Goal: Task Accomplishment & Management: Use online tool/utility

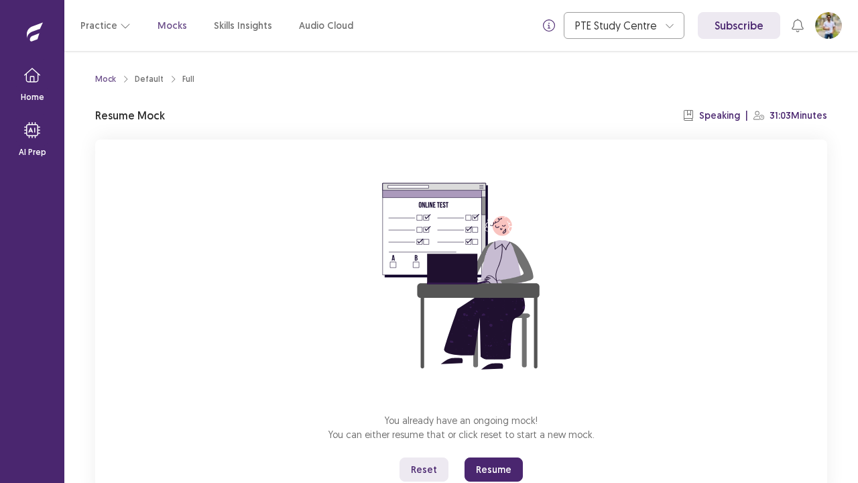
scroll to position [47, 0]
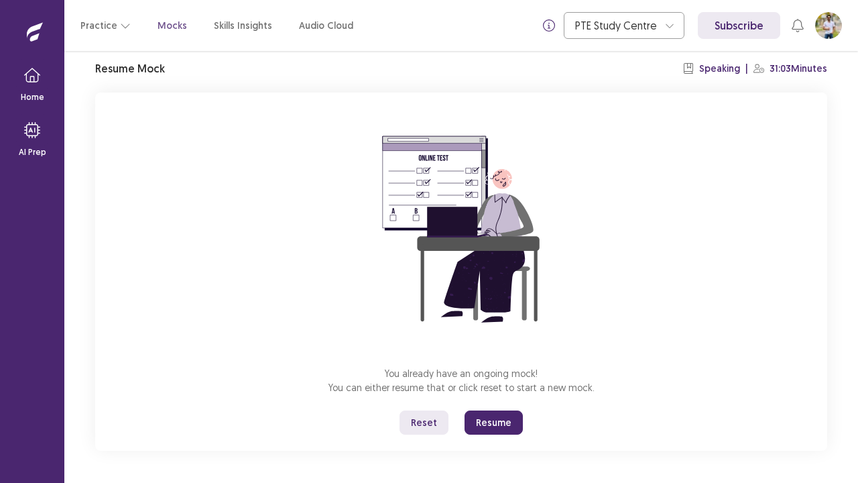
drag, startPoint x: 0, startPoint y: 0, endPoint x: 241, endPoint y: 241, distance: 340.8
click at [241, 241] on div "You already have an ongoing mock! You can either resume that or click reset to …" at bounding box center [461, 272] width 732 height 358
click at [431, 424] on button "Reset" at bounding box center [424, 422] width 49 height 24
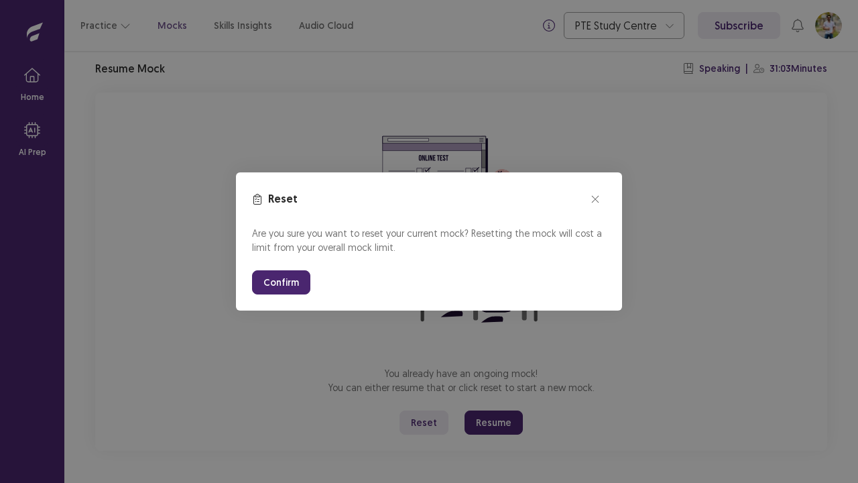
click at [287, 280] on button "Confirm" at bounding box center [281, 282] width 58 height 24
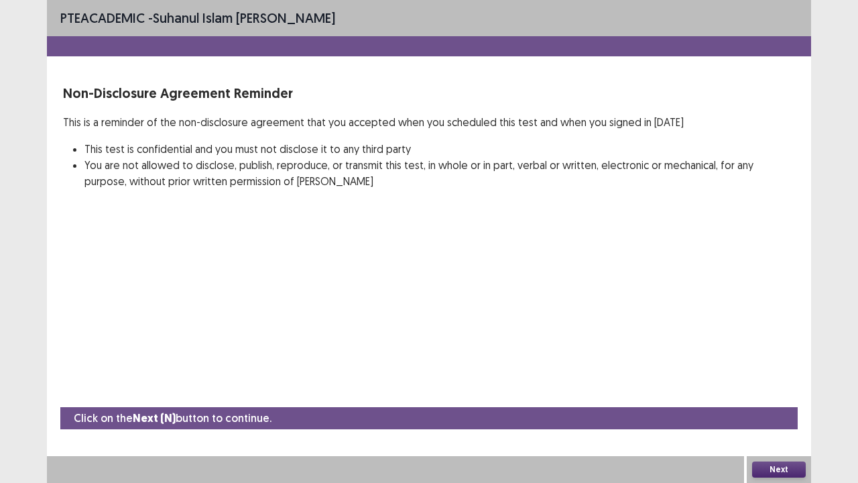
click at [764, 467] on button "Next" at bounding box center [779, 469] width 54 height 16
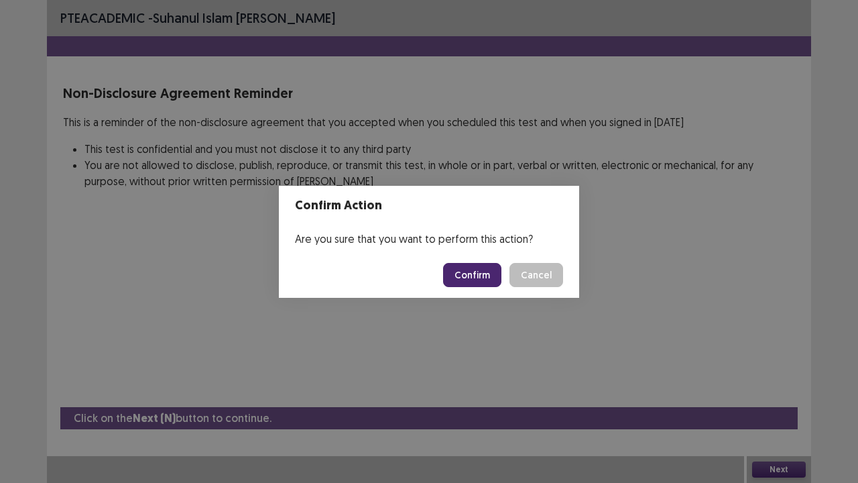
click at [469, 277] on button "Confirm" at bounding box center [472, 275] width 58 height 24
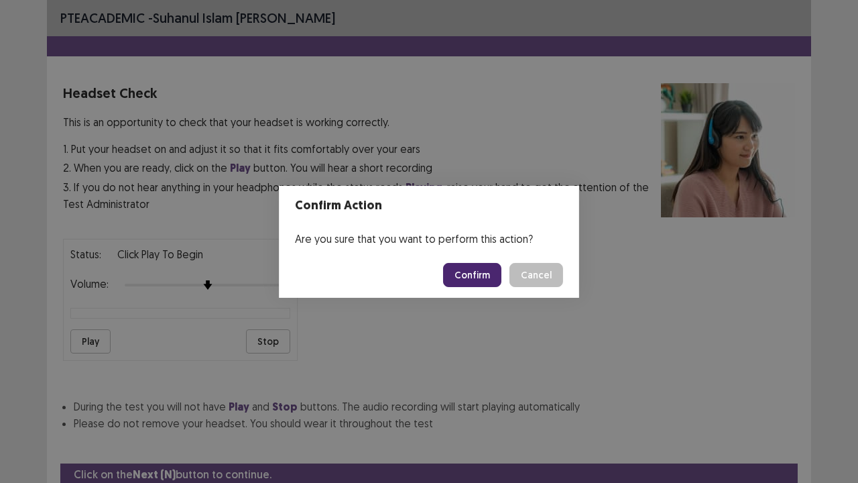
scroll to position [50, 0]
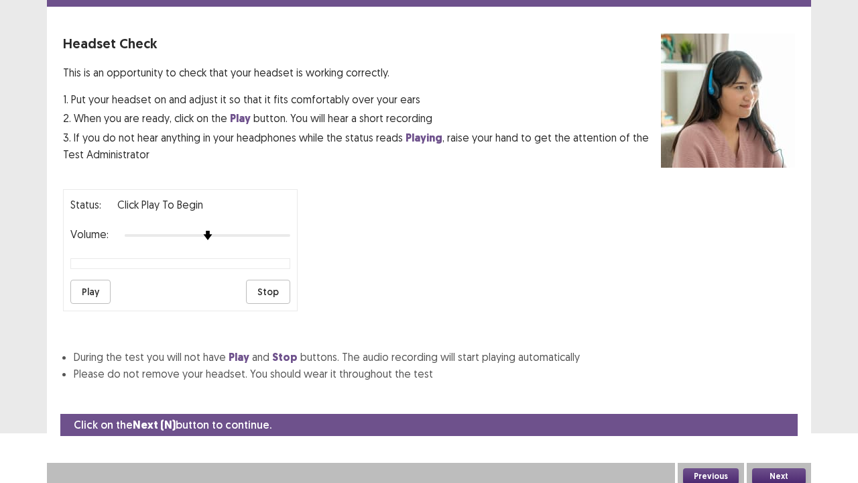
click at [774, 472] on button "Next" at bounding box center [779, 476] width 54 height 16
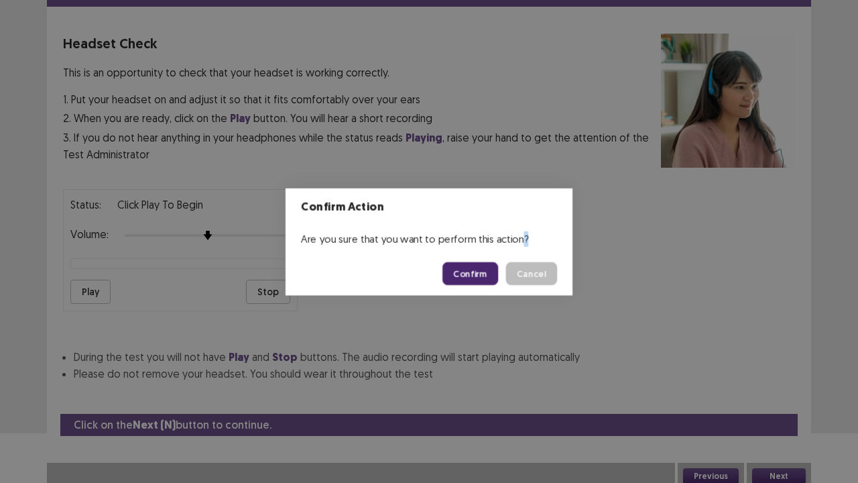
click at [774, 472] on div "Confirm Action Are you sure that you want to perform this action? Confirm Cancel" at bounding box center [429, 241] width 858 height 483
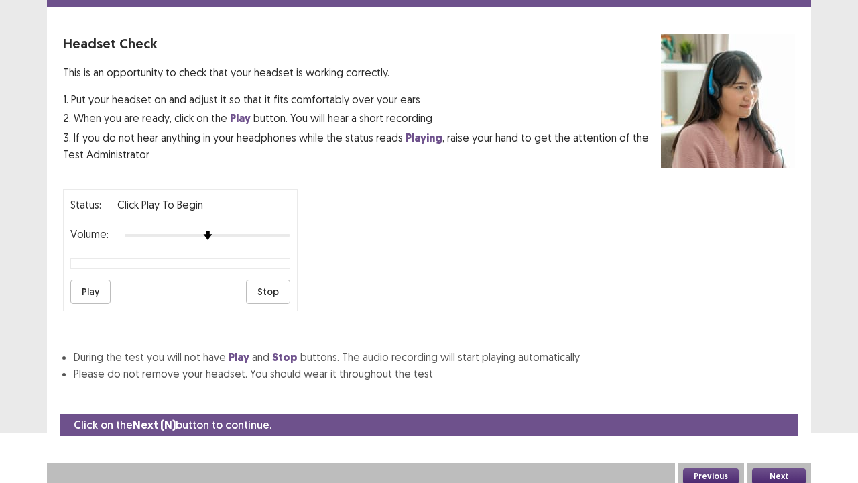
click at [774, 472] on button "Next" at bounding box center [779, 476] width 54 height 16
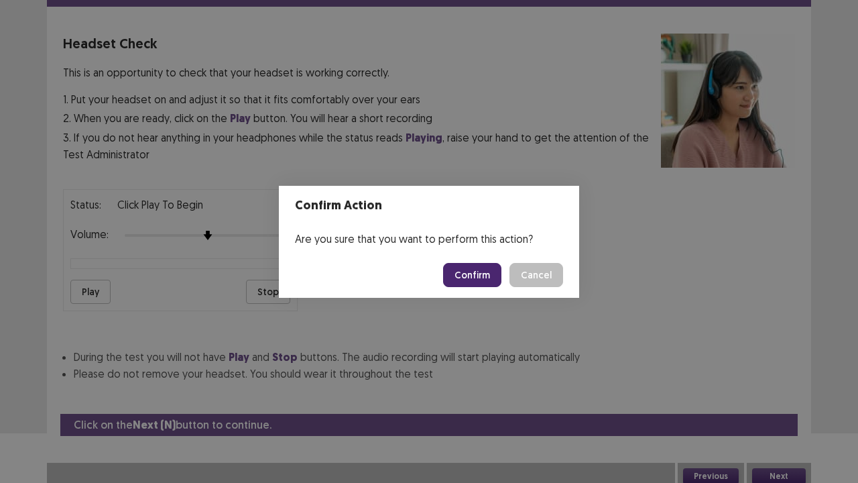
click at [473, 276] on button "Confirm" at bounding box center [472, 275] width 58 height 24
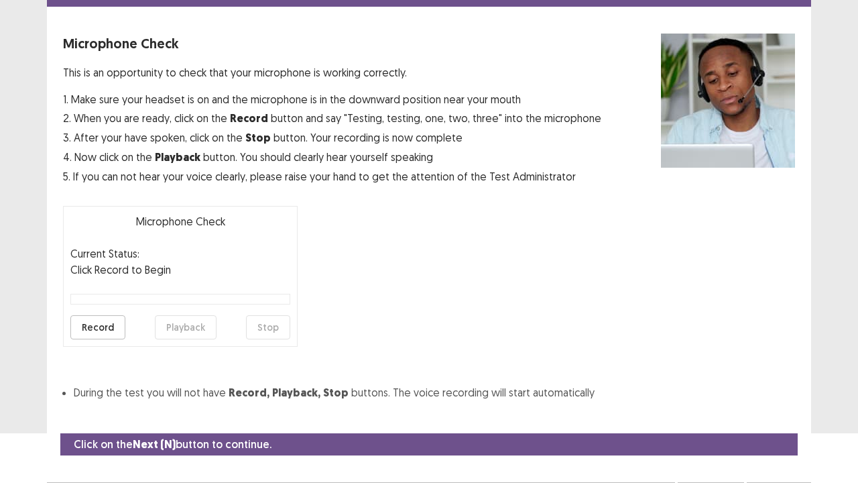
scroll to position [74, 0]
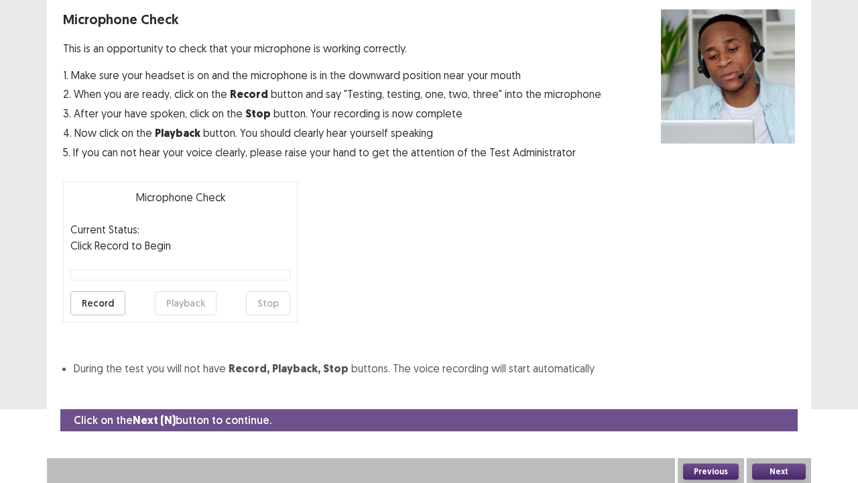
click at [778, 466] on button "Next" at bounding box center [779, 471] width 54 height 16
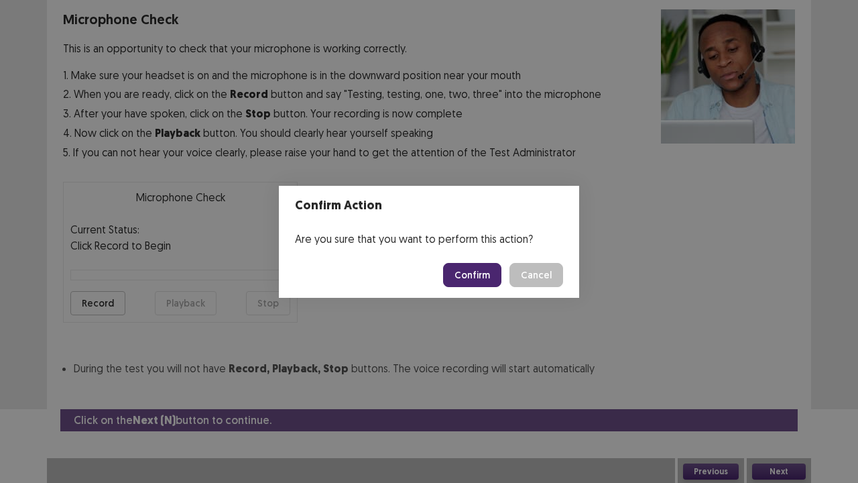
click at [465, 275] on button "Confirm" at bounding box center [472, 275] width 58 height 24
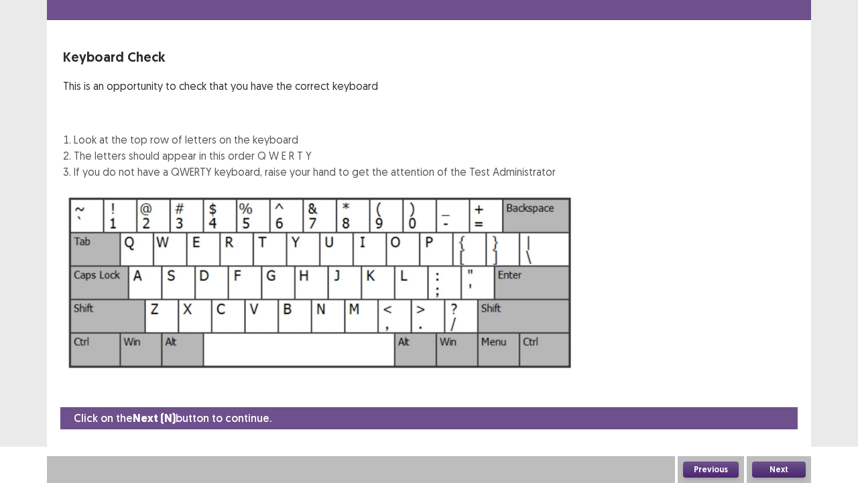
click at [791, 465] on button "Next" at bounding box center [779, 469] width 54 height 16
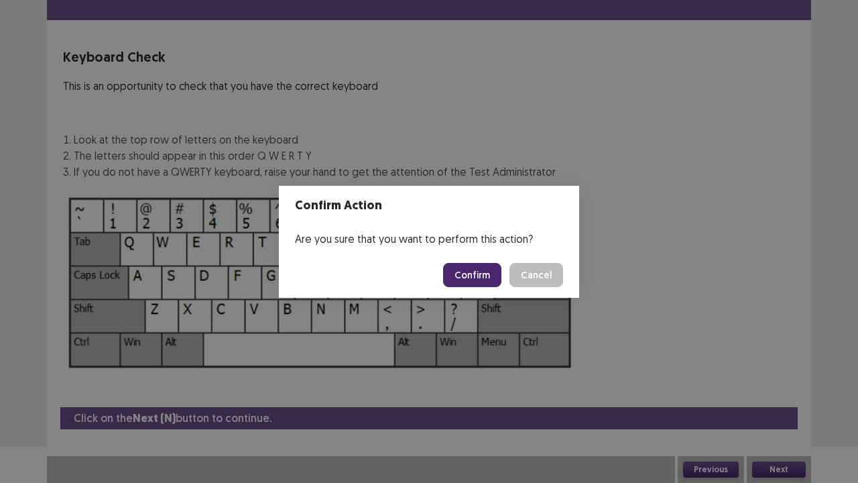
click at [473, 274] on button "Confirm" at bounding box center [472, 275] width 58 height 24
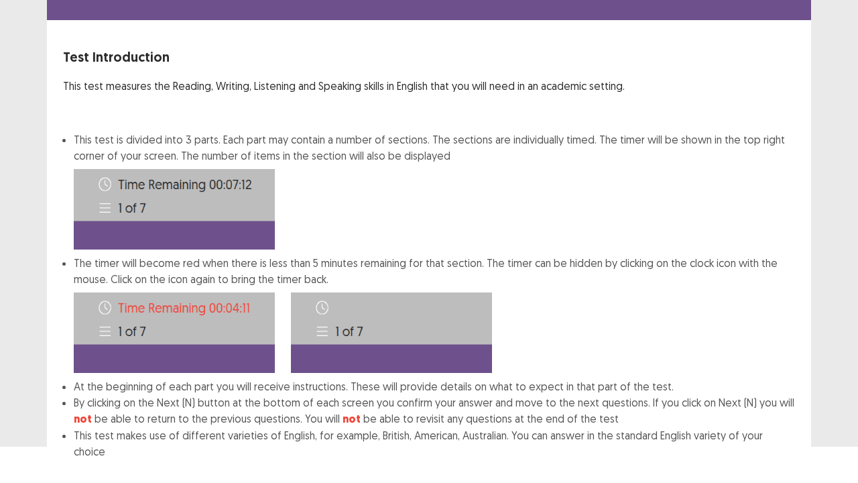
scroll to position [104, 0]
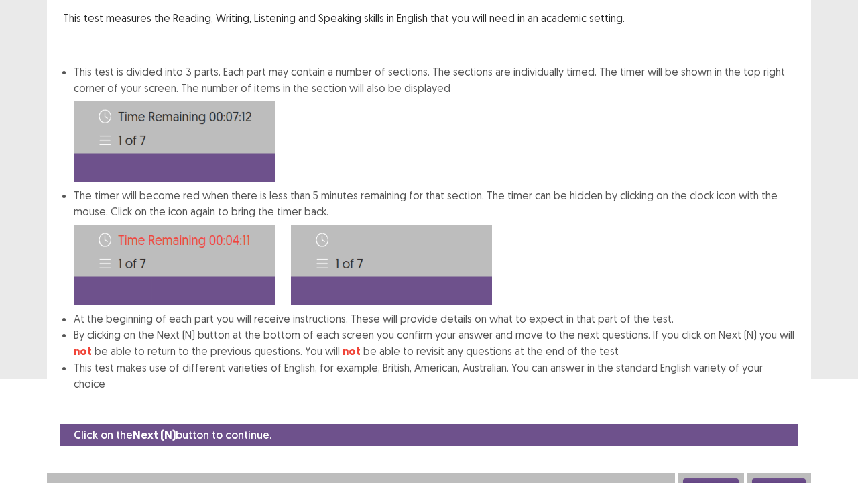
click at [796, 478] on button "Next" at bounding box center [779, 486] width 54 height 16
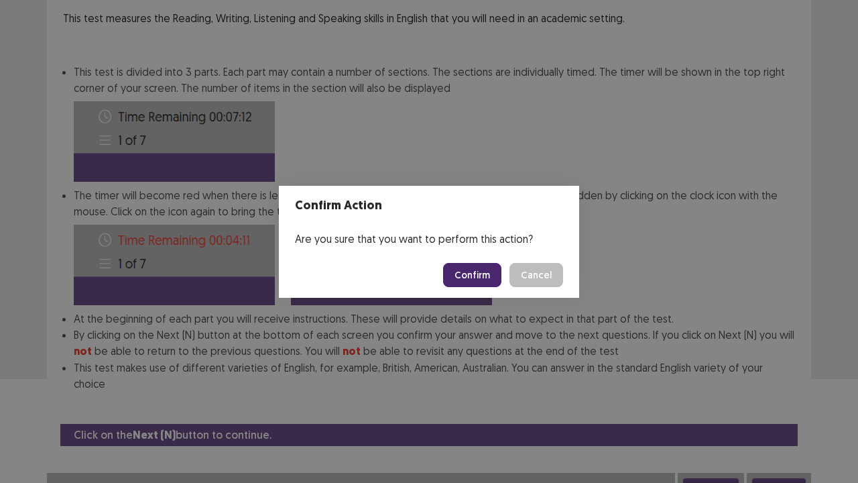
click at [468, 274] on button "Confirm" at bounding box center [472, 275] width 58 height 24
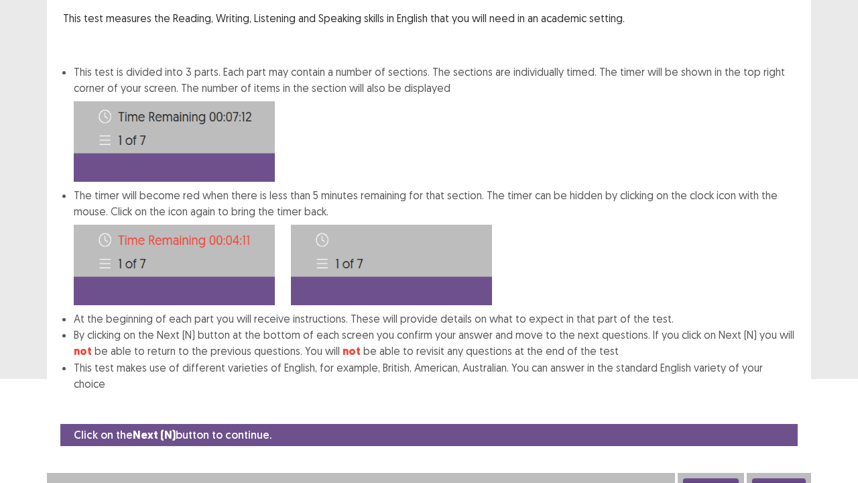
scroll to position [0, 0]
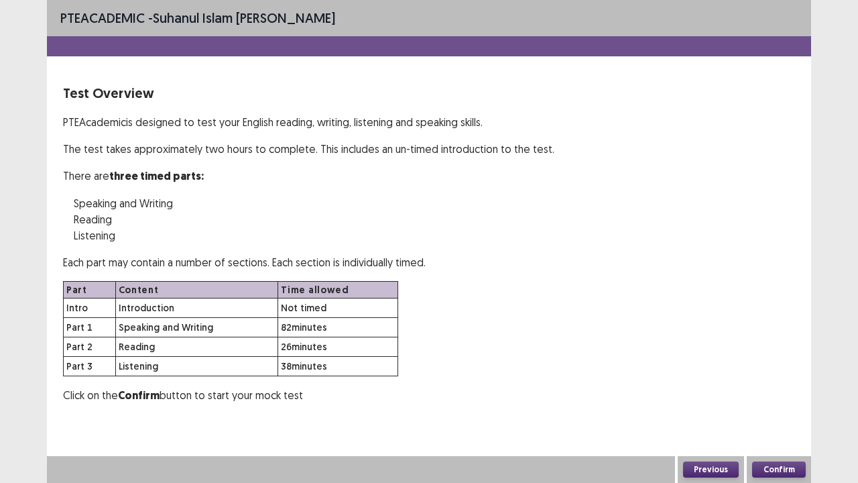
click at [791, 465] on button "Confirm" at bounding box center [779, 469] width 54 height 16
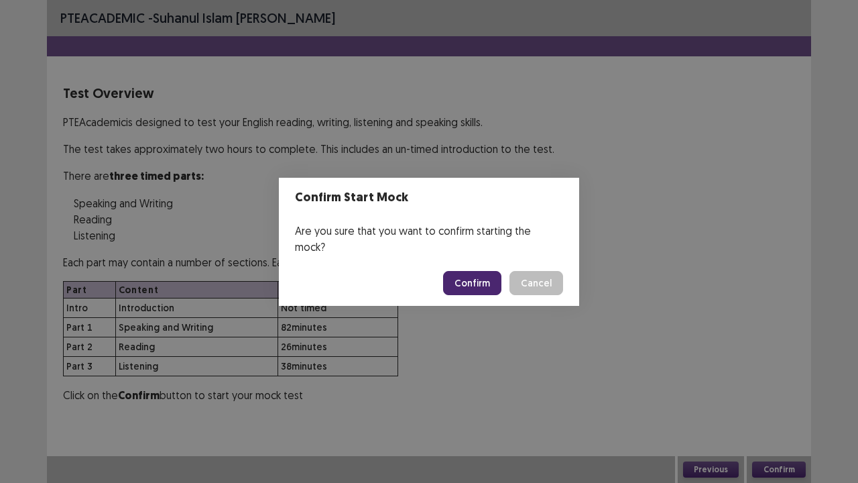
click at [551, 273] on button "Cancel" at bounding box center [537, 283] width 54 height 24
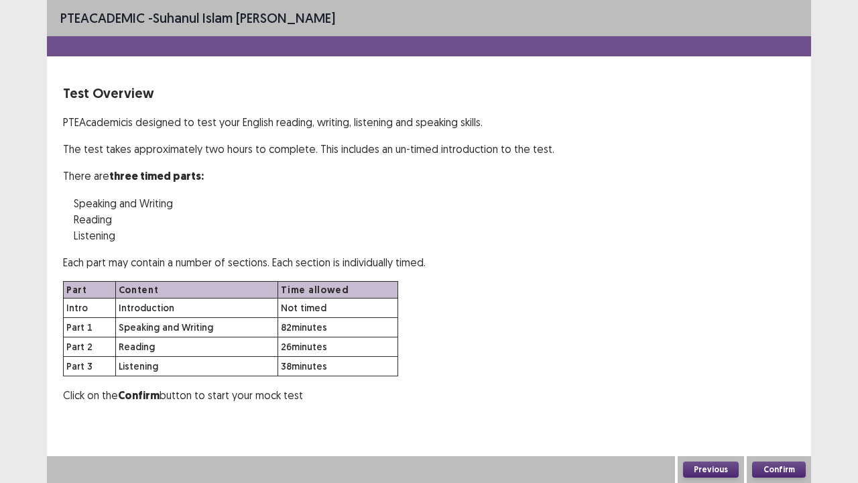
click at [793, 467] on button "Confirm" at bounding box center [779, 469] width 54 height 16
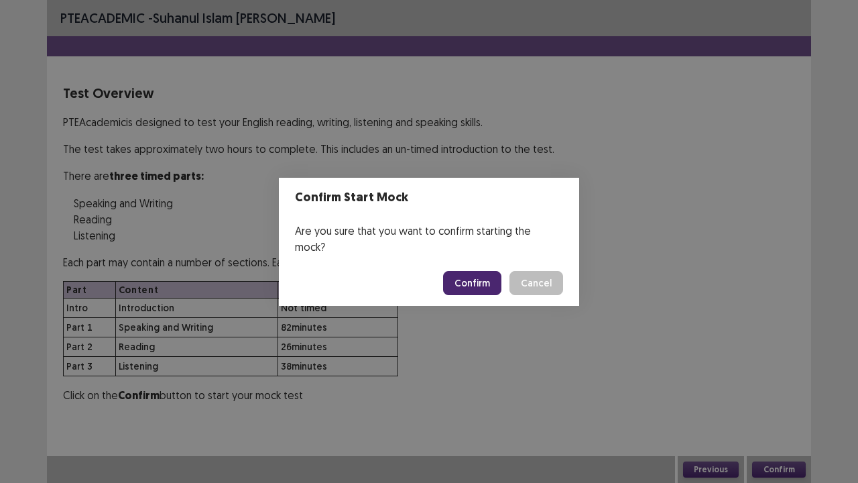
click at [489, 273] on button "Confirm" at bounding box center [472, 283] width 58 height 24
